Goal: Find specific page/section: Find specific page/section

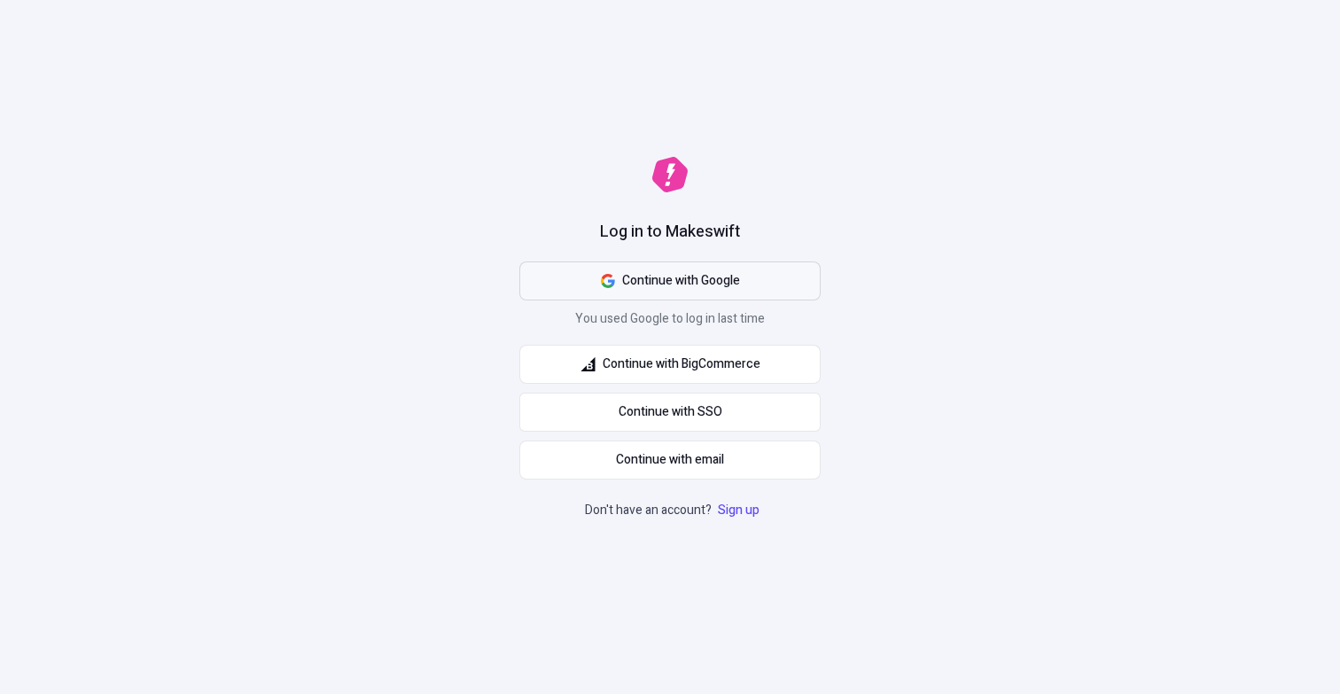
click at [638, 267] on button "Continue with Google" at bounding box center [670, 281] width 301 height 39
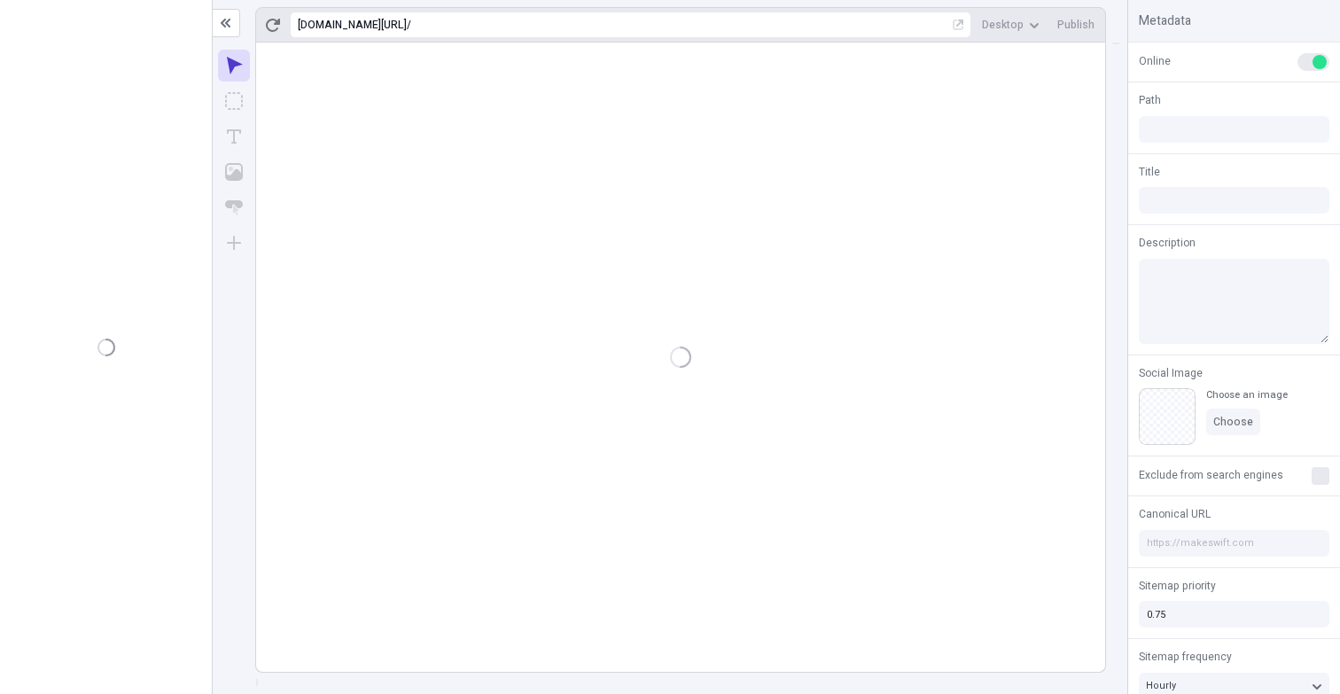
type input "/page-2"
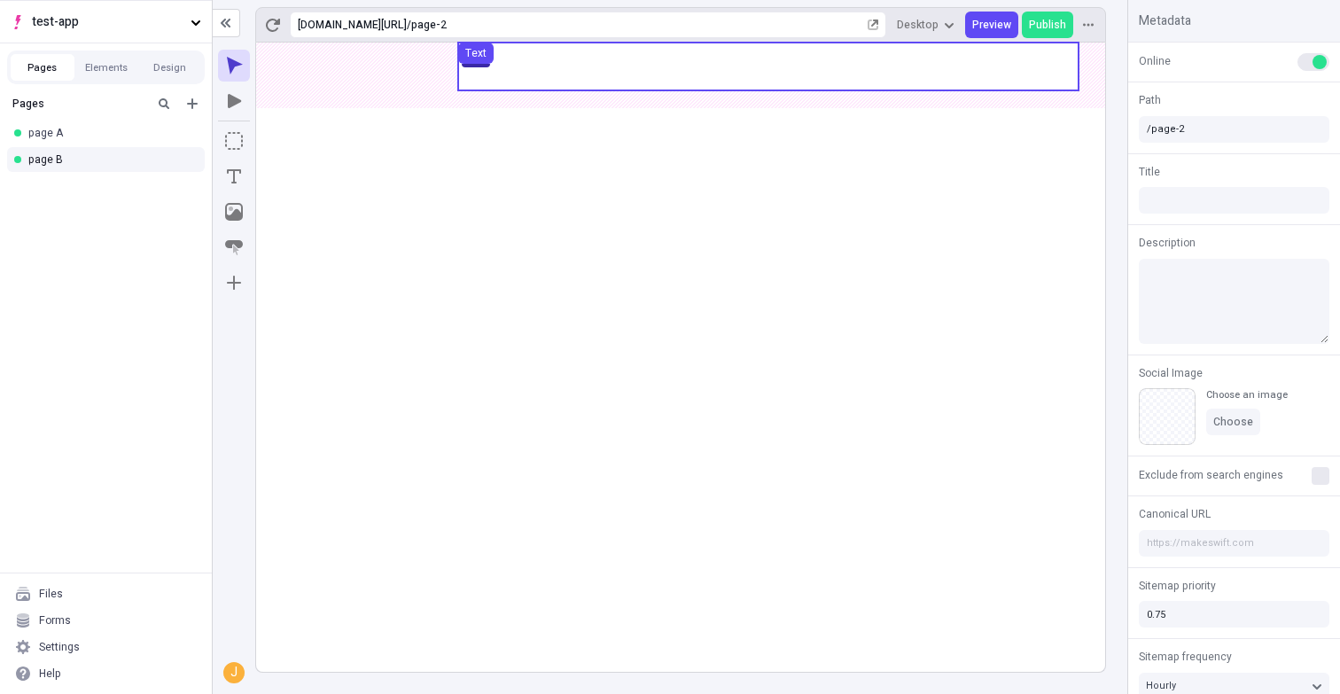
click at [816, 89] on use at bounding box center [768, 67] width 621 height 48
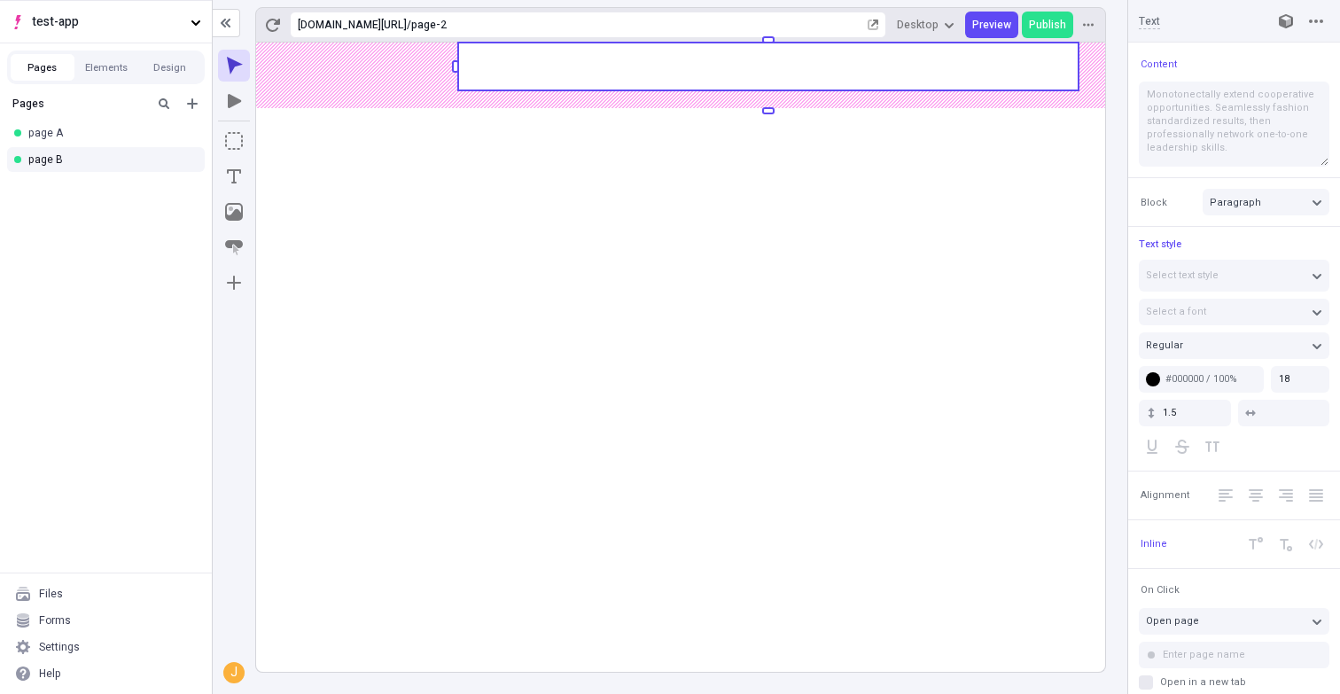
type input "90"
type input "0"
click at [510, 84] on body "test-app Pages Elements Design Pages page A page B Files Forms Settings Help [U…" at bounding box center [670, 347] width 1340 height 694
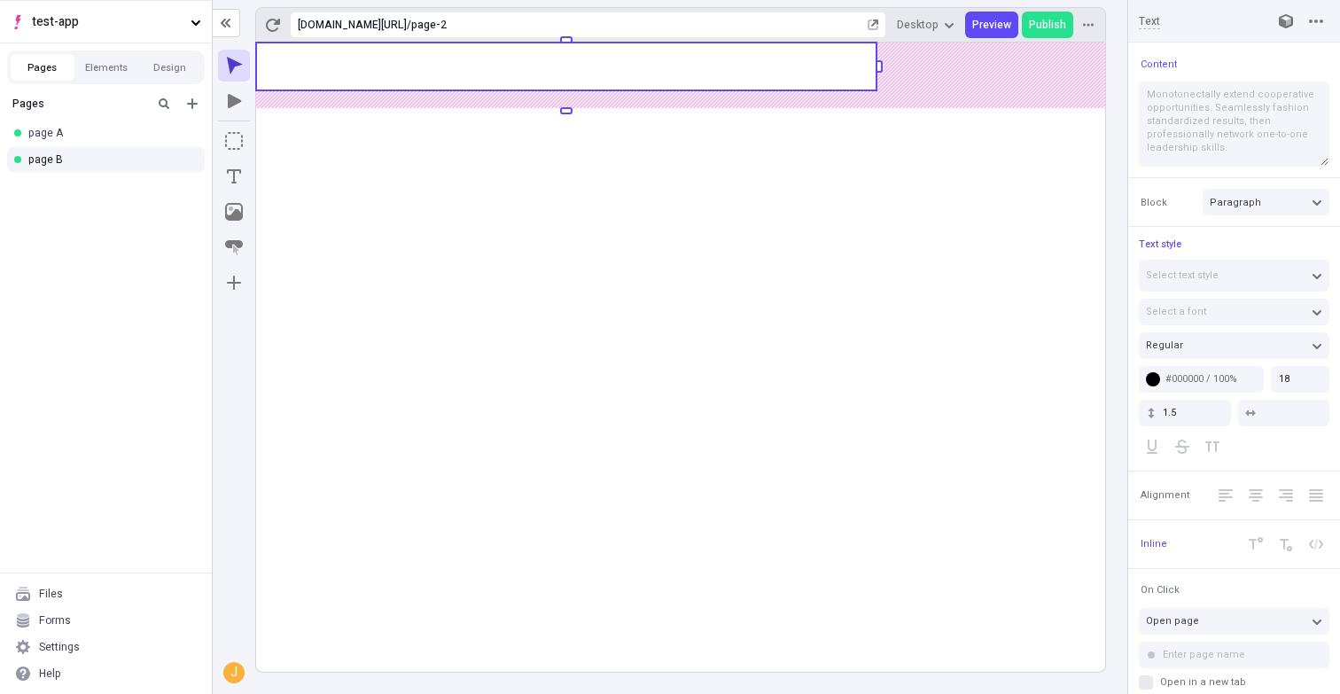
click at [581, 206] on rect at bounding box center [680, 357] width 849 height 629
